Goal: Task Accomplishment & Management: Use online tool/utility

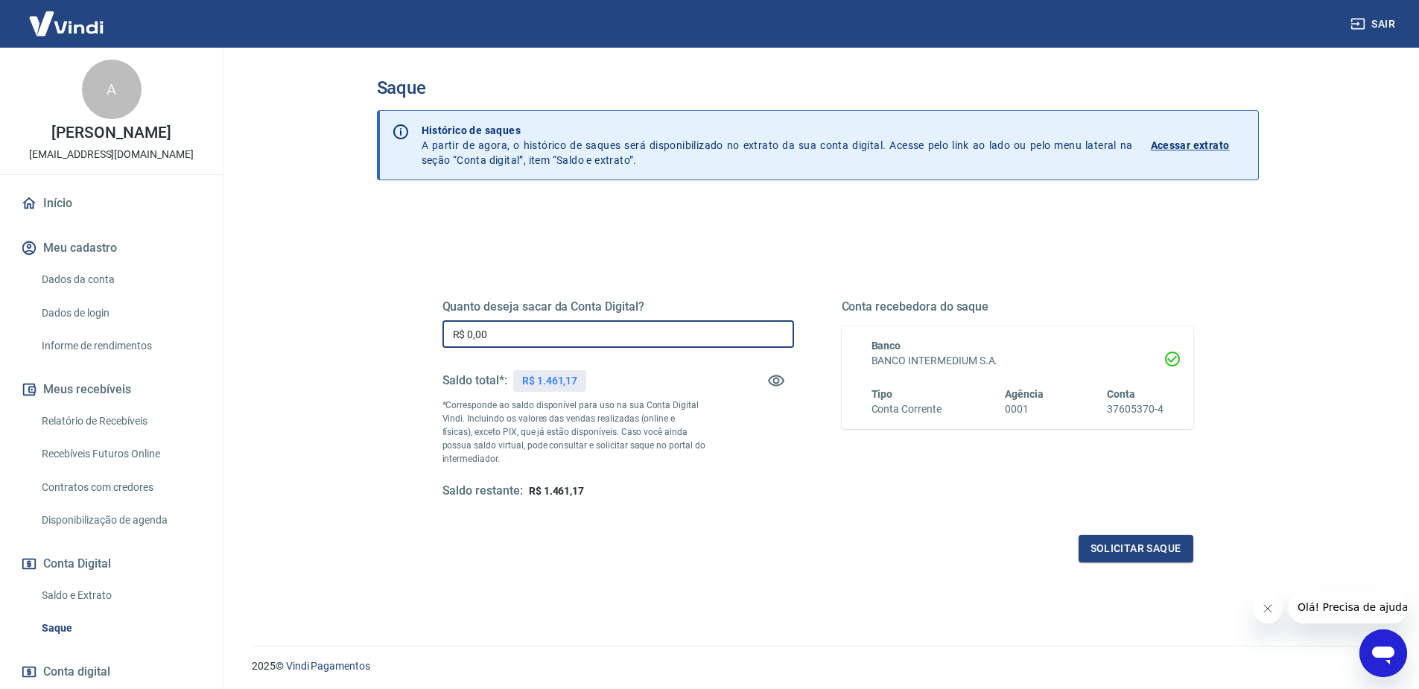
click at [503, 326] on input "R$ 0,00" at bounding box center [619, 334] width 352 height 28
type input "R$ 1.461,17"
click at [1121, 527] on div "Quanto deseja sacar da Conta Digital? R$ 1.461,17 ​ Saldo total*: R$ 1.461,17 *…" at bounding box center [818, 413] width 751 height 299
click at [1126, 534] on div "Quanto deseja sacar da Conta Digital? R$ 1.461,17 ​ Saldo total*: R$ 1.461,17 *…" at bounding box center [818, 413] width 751 height 299
click at [1129, 541] on button "Solicitar saque" at bounding box center [1136, 549] width 115 height 28
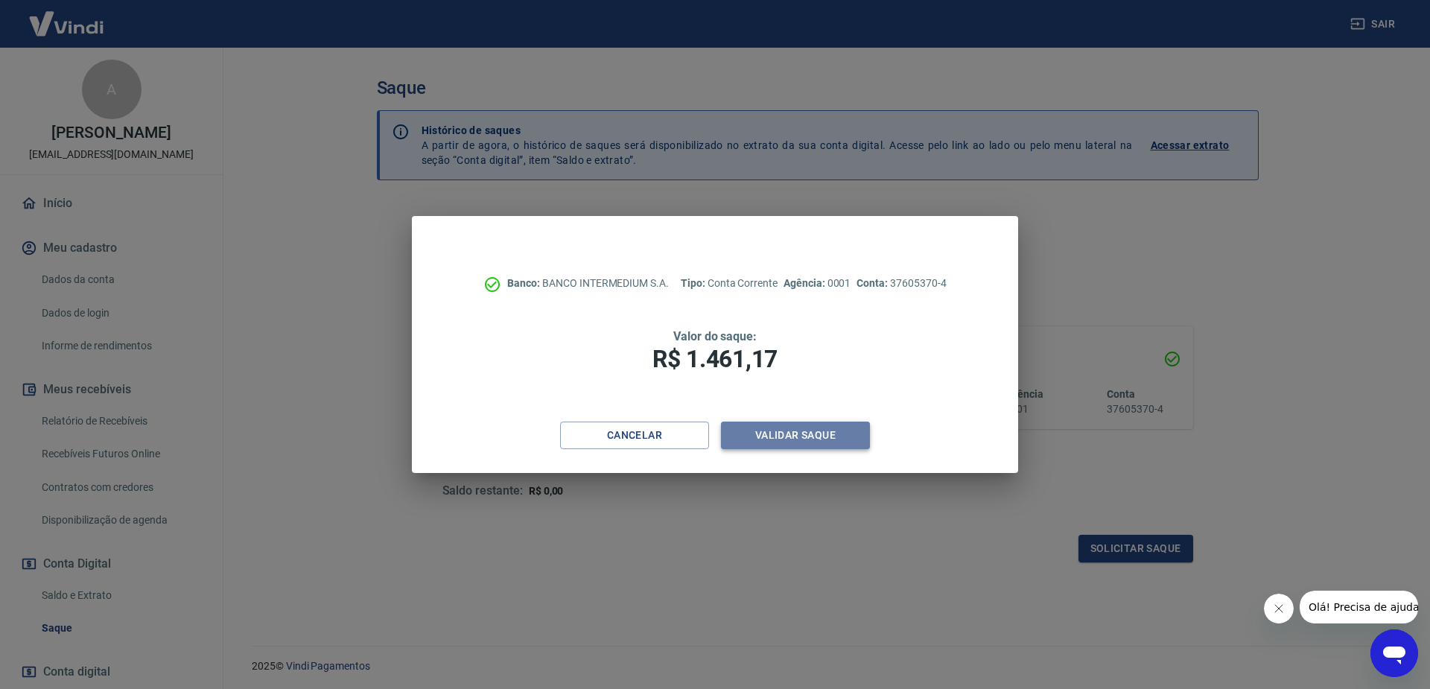
click at [847, 438] on button "Validar saque" at bounding box center [795, 436] width 149 height 28
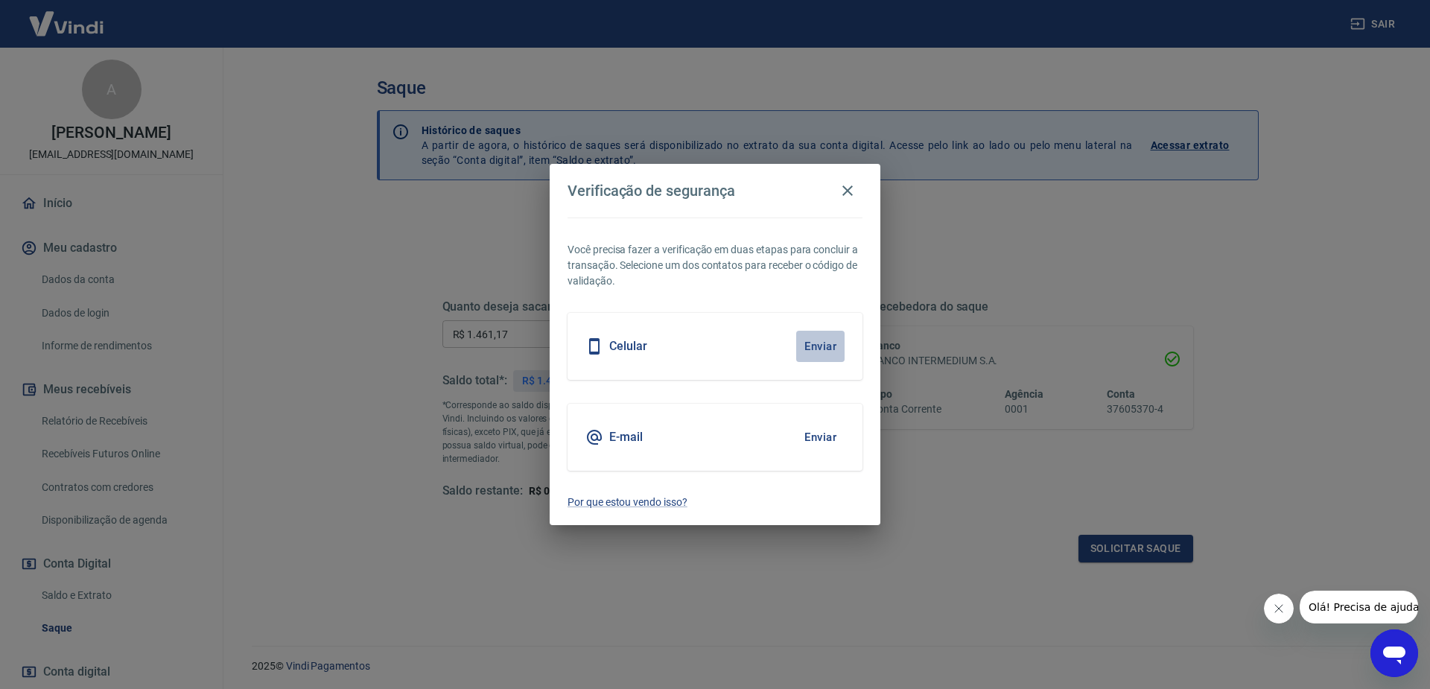
click at [819, 349] on button "Enviar" at bounding box center [820, 346] width 48 height 31
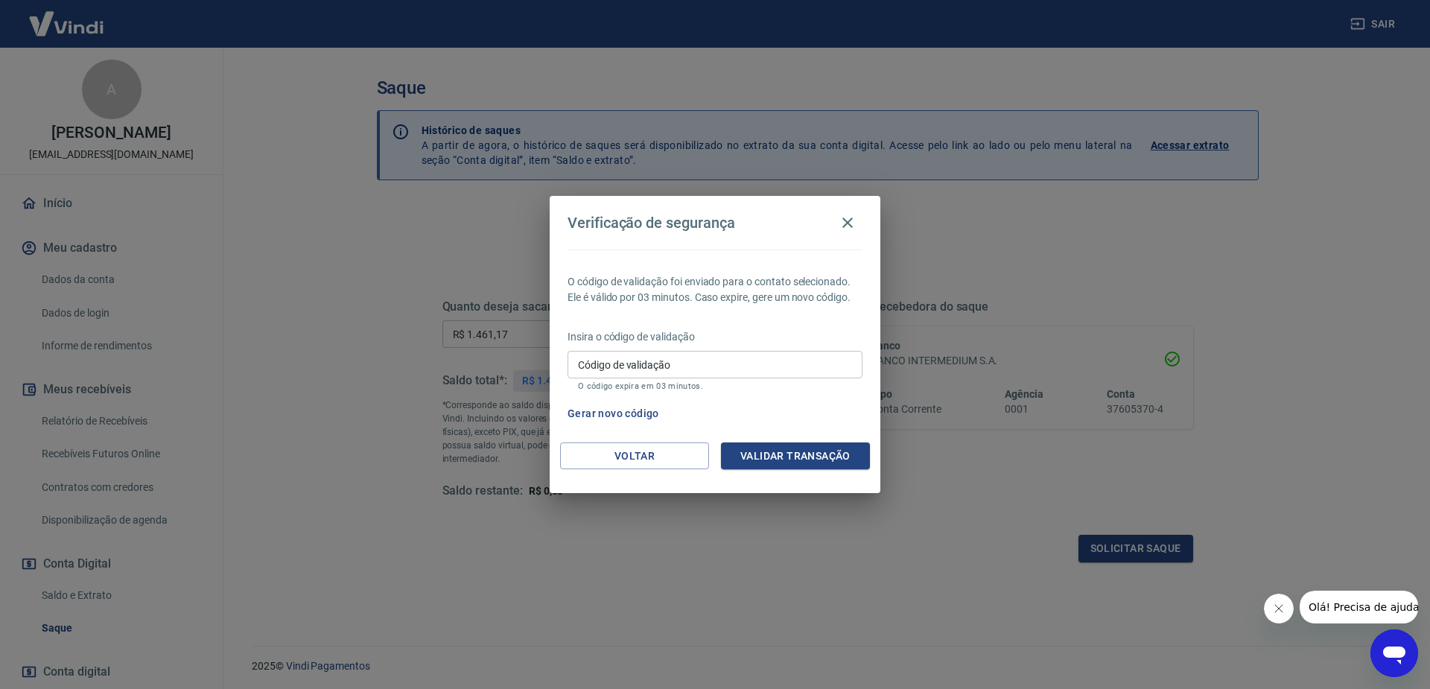
click at [736, 369] on input "Código de validação" at bounding box center [715, 365] width 295 height 28
click at [646, 406] on button "Gerar novo código" at bounding box center [614, 414] width 104 height 28
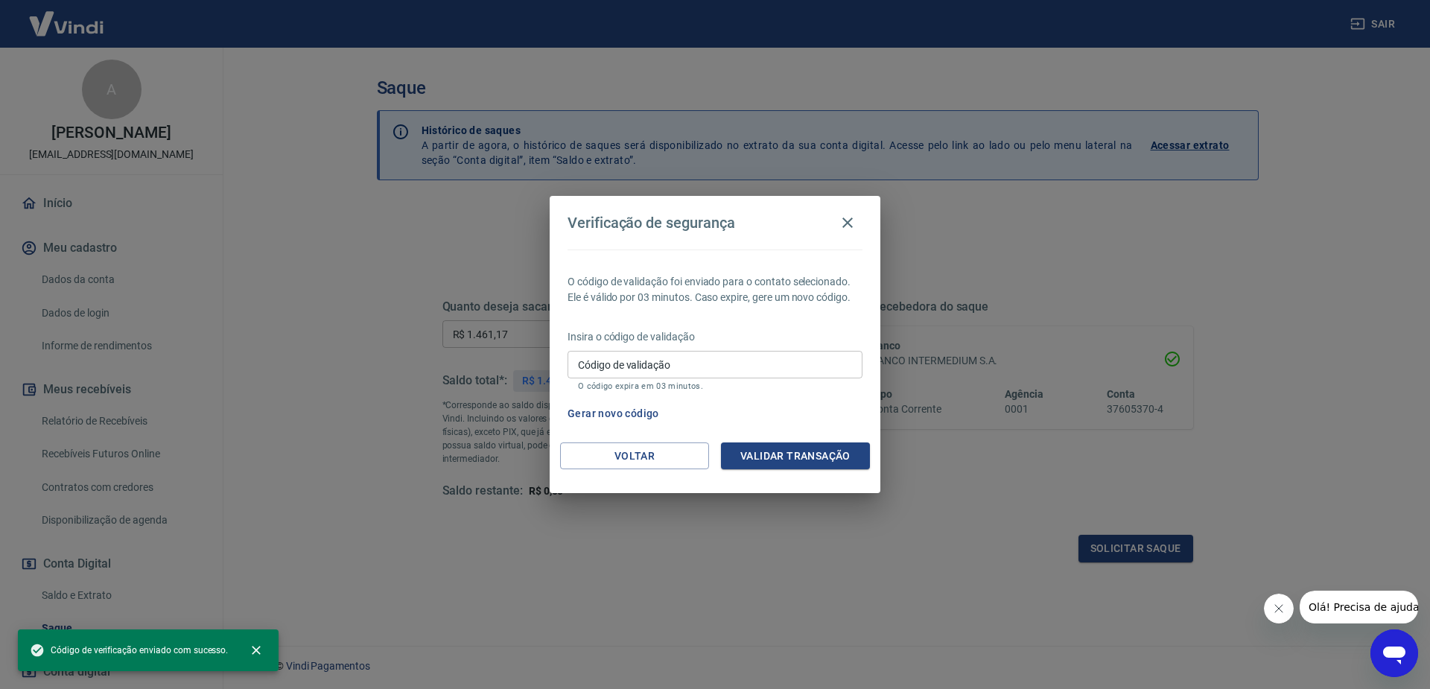
click at [685, 372] on input "Código de validação" at bounding box center [715, 365] width 295 height 28
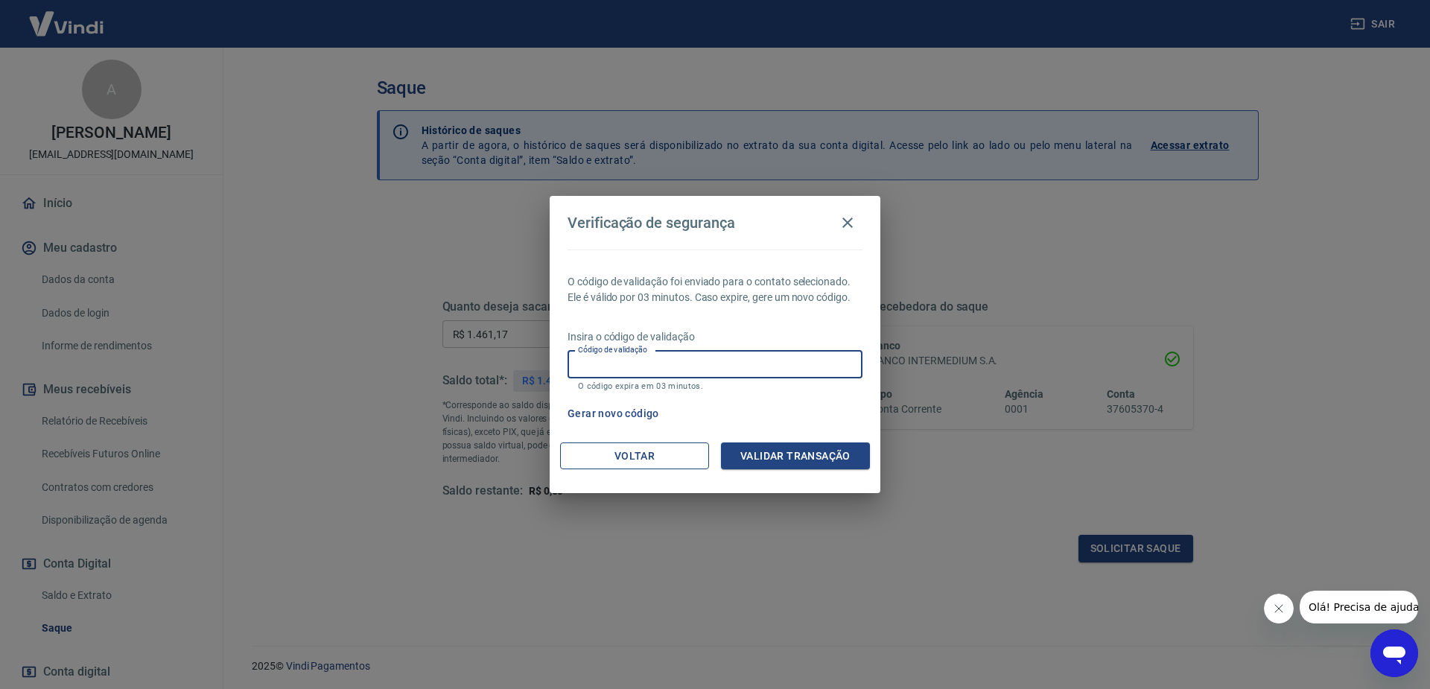
click at [662, 449] on button "Voltar" at bounding box center [634, 457] width 149 height 28
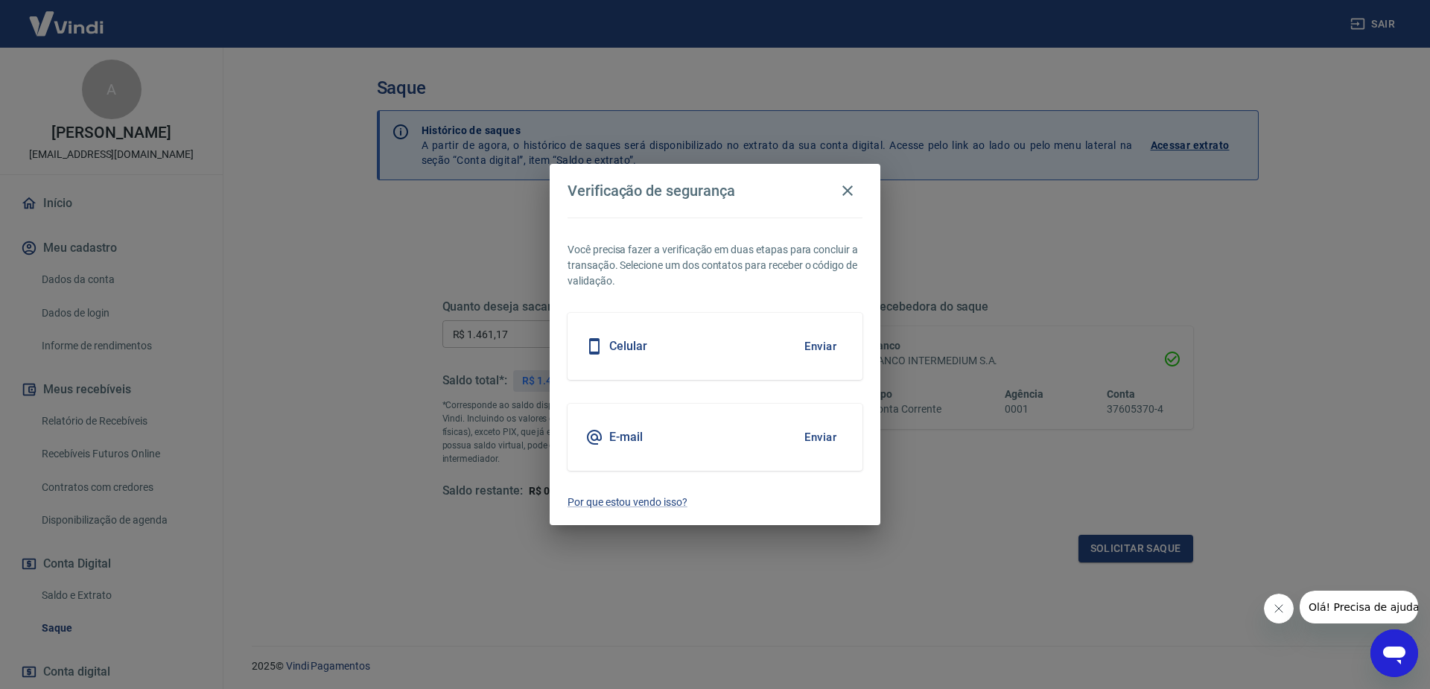
click at [810, 440] on button "Enviar" at bounding box center [820, 437] width 48 height 31
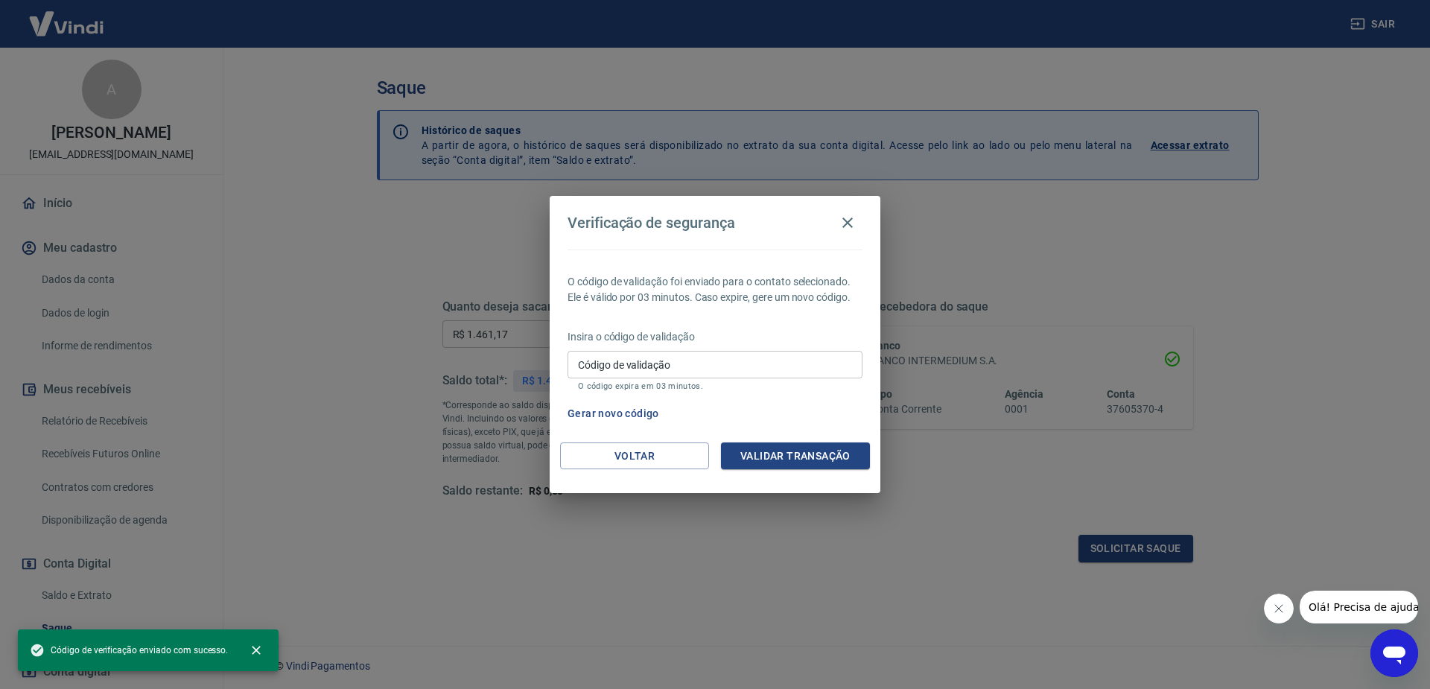
click at [781, 372] on input "Código de validação" at bounding box center [715, 365] width 295 height 28
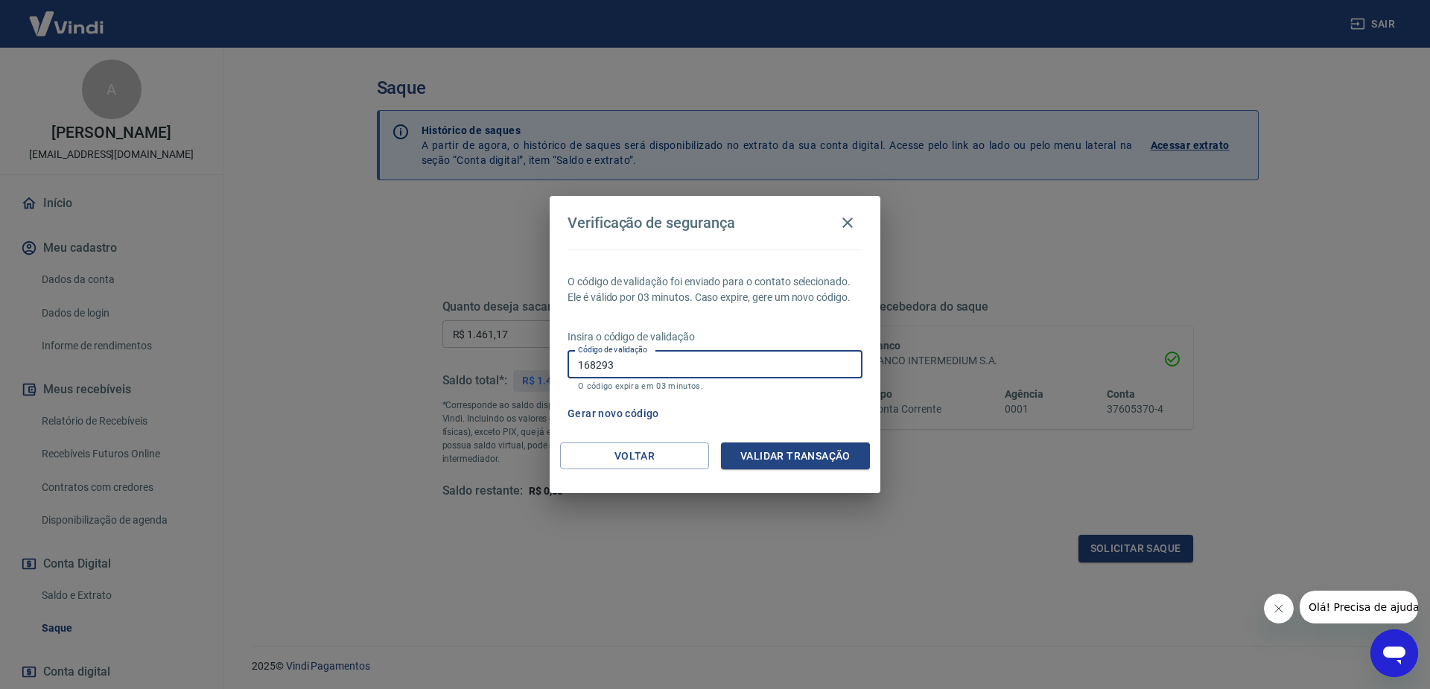
type input "168293"
click at [781, 460] on button "Validar transação" at bounding box center [795, 457] width 149 height 28
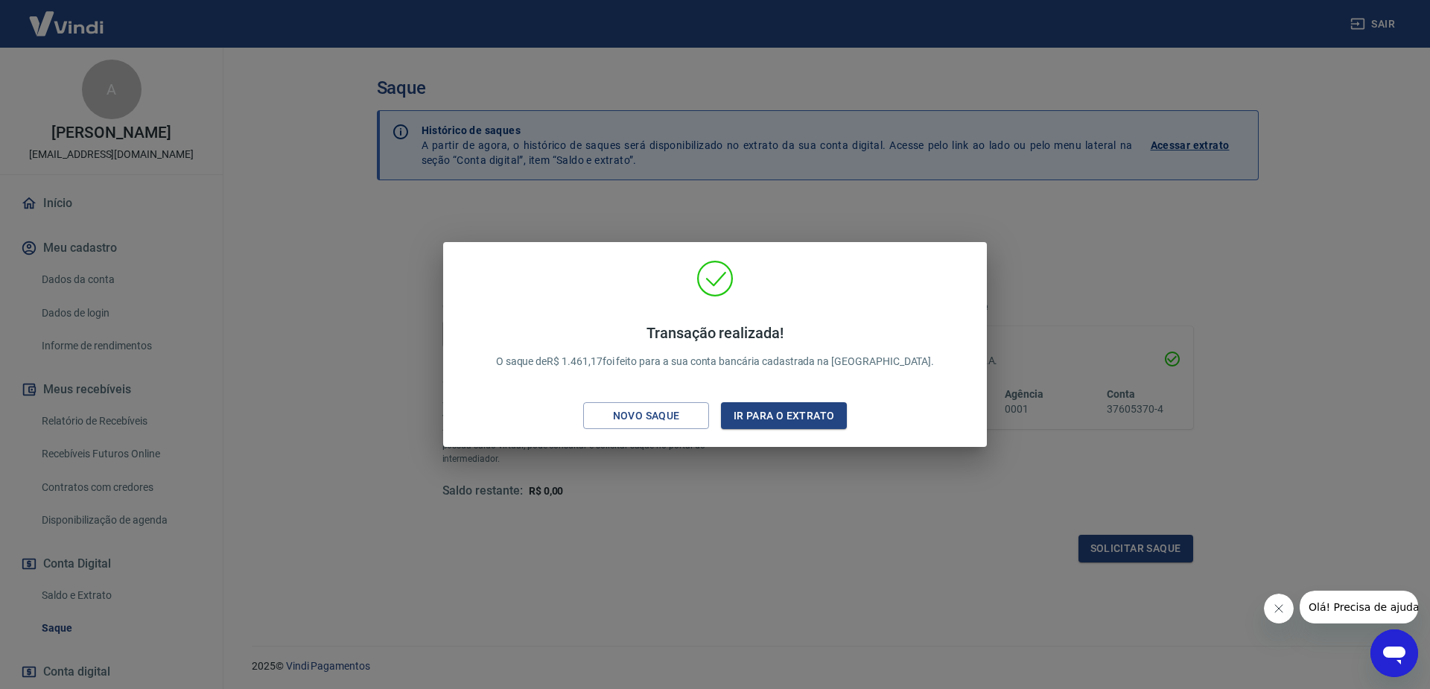
click at [693, 309] on div "Transação realizada! O saque de R$ 1.461,17 foi feito para a sua conta bancária…" at bounding box center [715, 346] width 475 height 75
click at [662, 193] on div "Transação realizada! O saque de R$ 1.461,17 foi feito para a sua conta bancária…" at bounding box center [715, 344] width 1430 height 689
